Goal: Download file/media

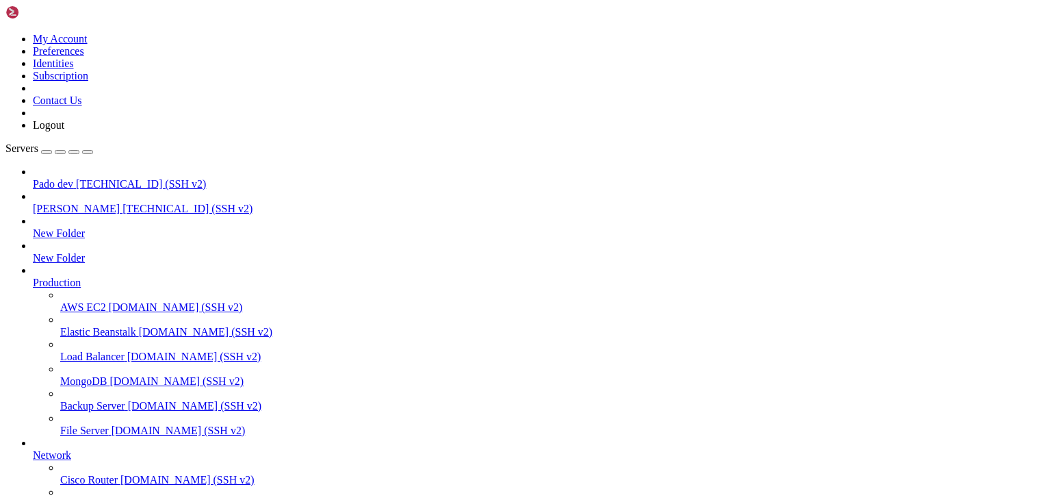
click at [76, 178] on span "[TECHNICAL_ID] (SSH v2)" at bounding box center [141, 184] width 130 height 12
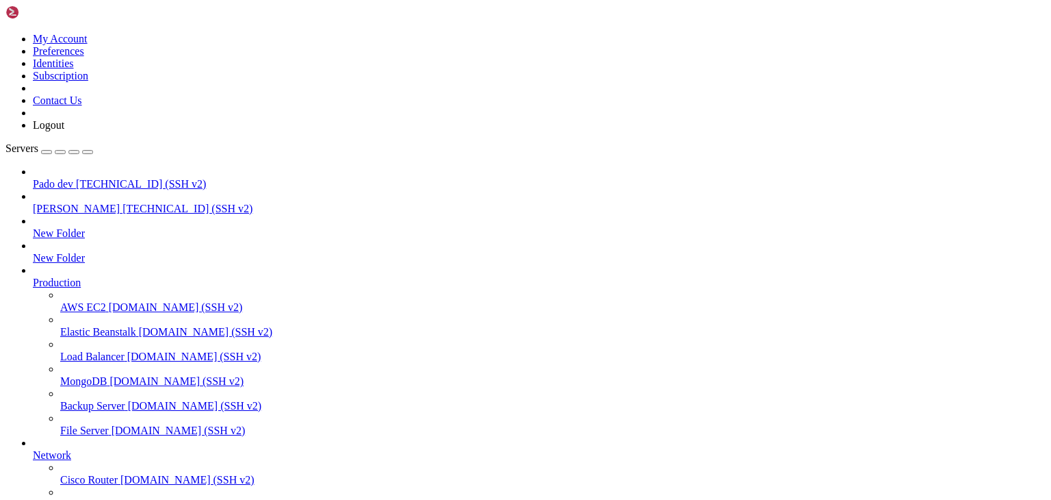
type input "/public_html/public/assets/companies/logos"
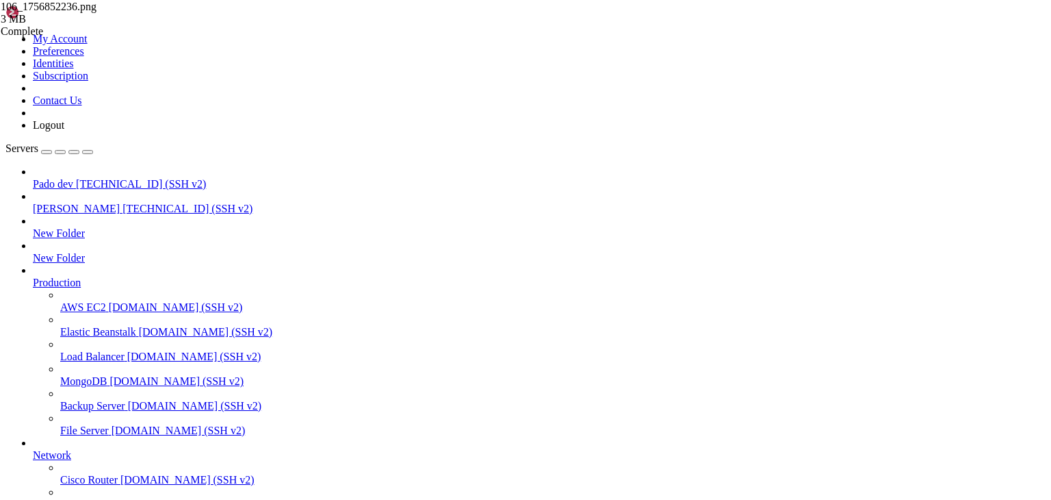
drag, startPoint x: 263, startPoint y: 1066, endPoint x: 172, endPoint y: 1118, distance: 105.2
